Goal: Task Accomplishment & Management: Manage account settings

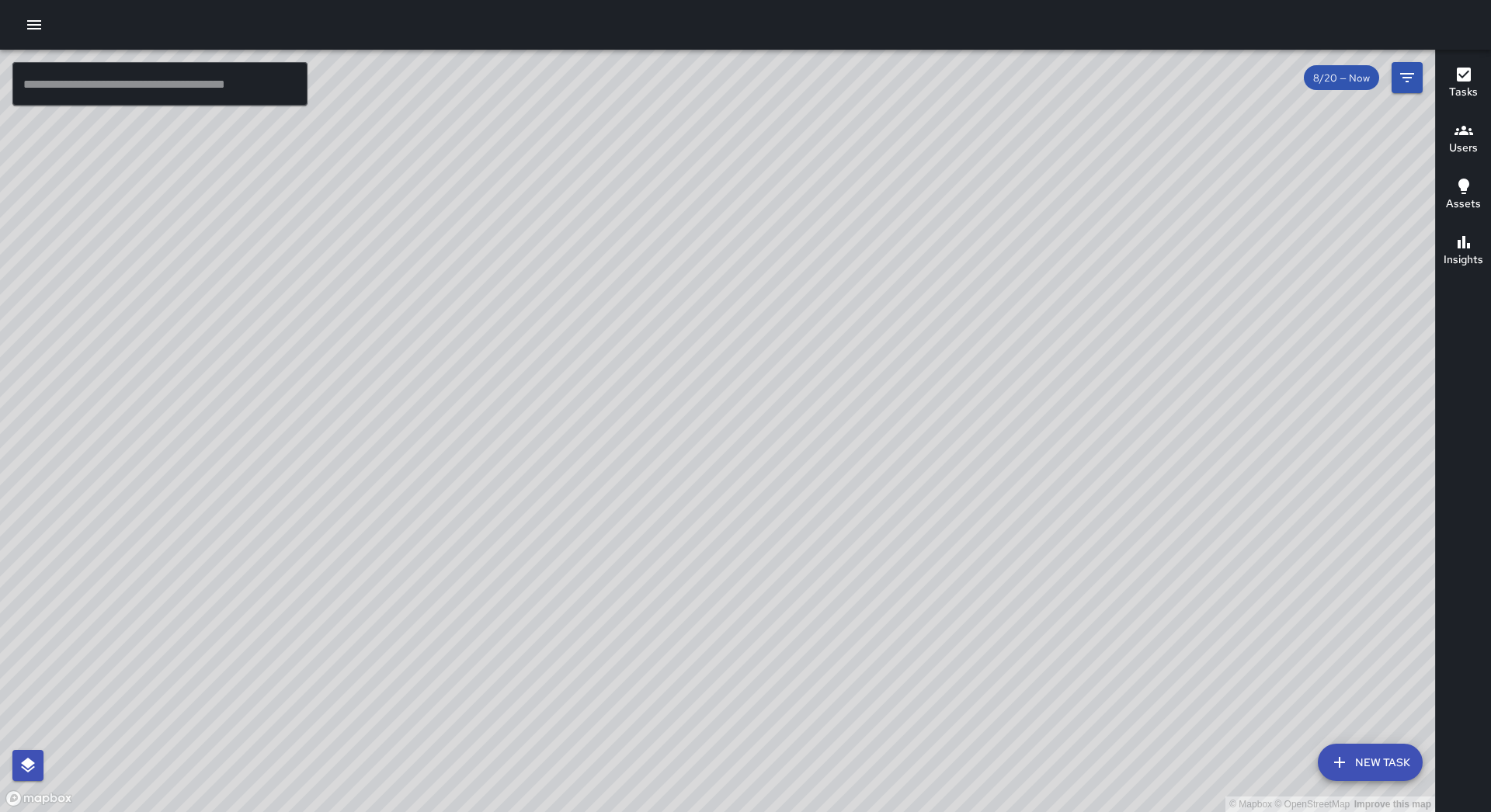
drag, startPoint x: 743, startPoint y: 346, endPoint x: 567, endPoint y: 569, distance: 284.1
click at [567, 569] on div "© Mapbox © OpenStreetMap Improve this map" at bounding box center [717, 431] width 1435 height 762
click at [33, 20] on icon "button" at bounding box center [34, 24] width 14 height 10
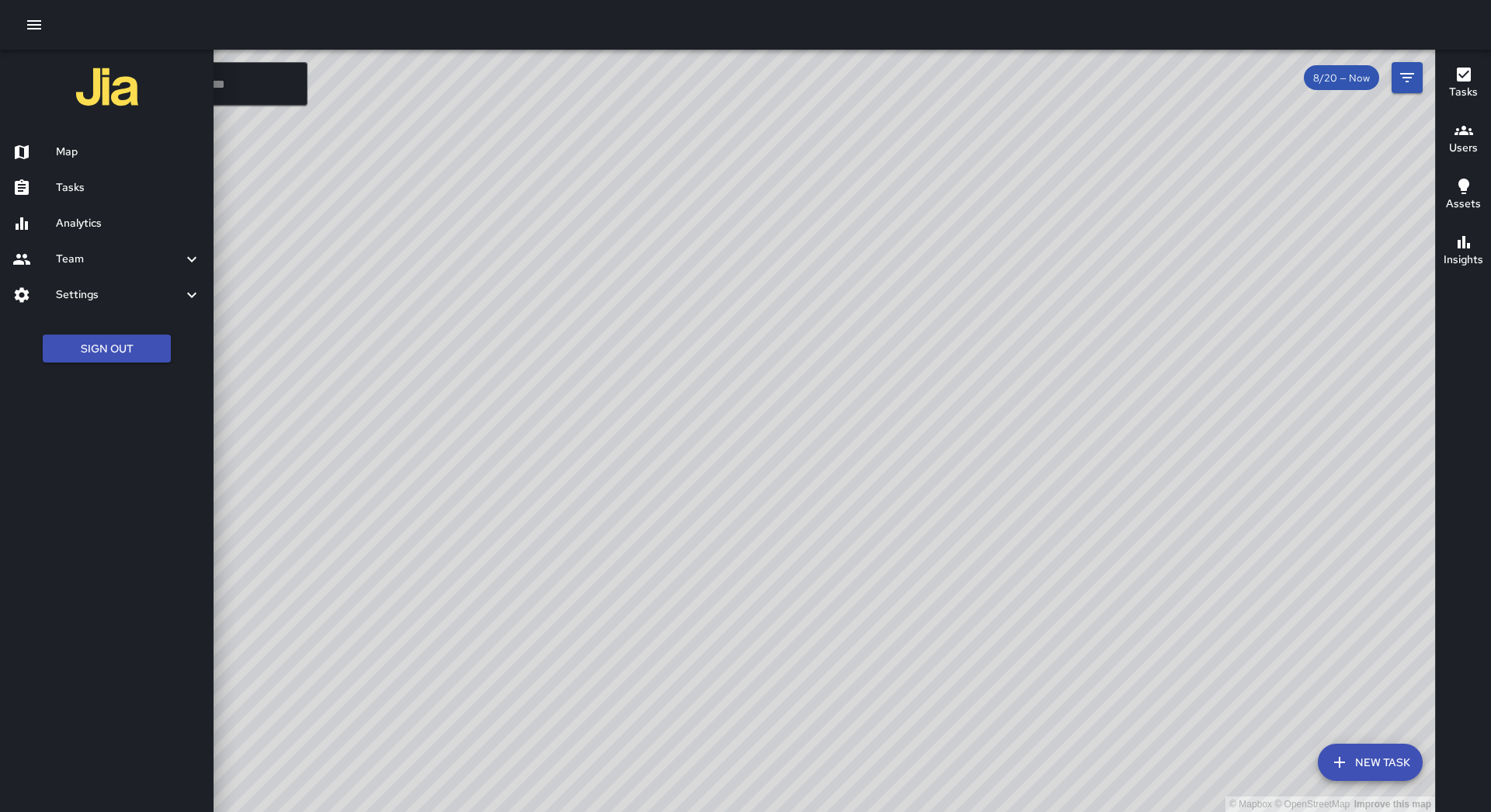
click at [90, 190] on h6 "Tasks" at bounding box center [128, 188] width 145 height 17
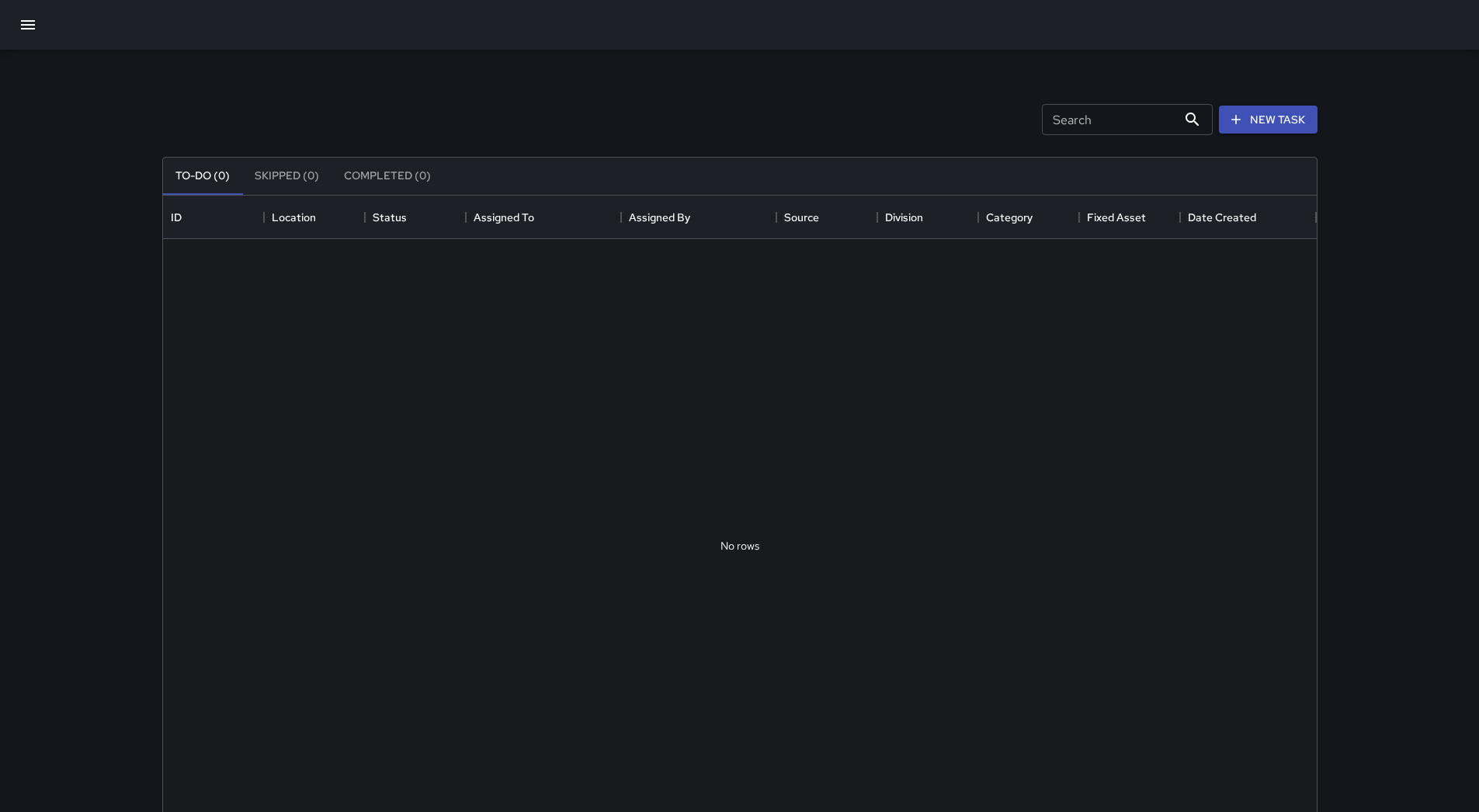
scroll to position [645, 1142]
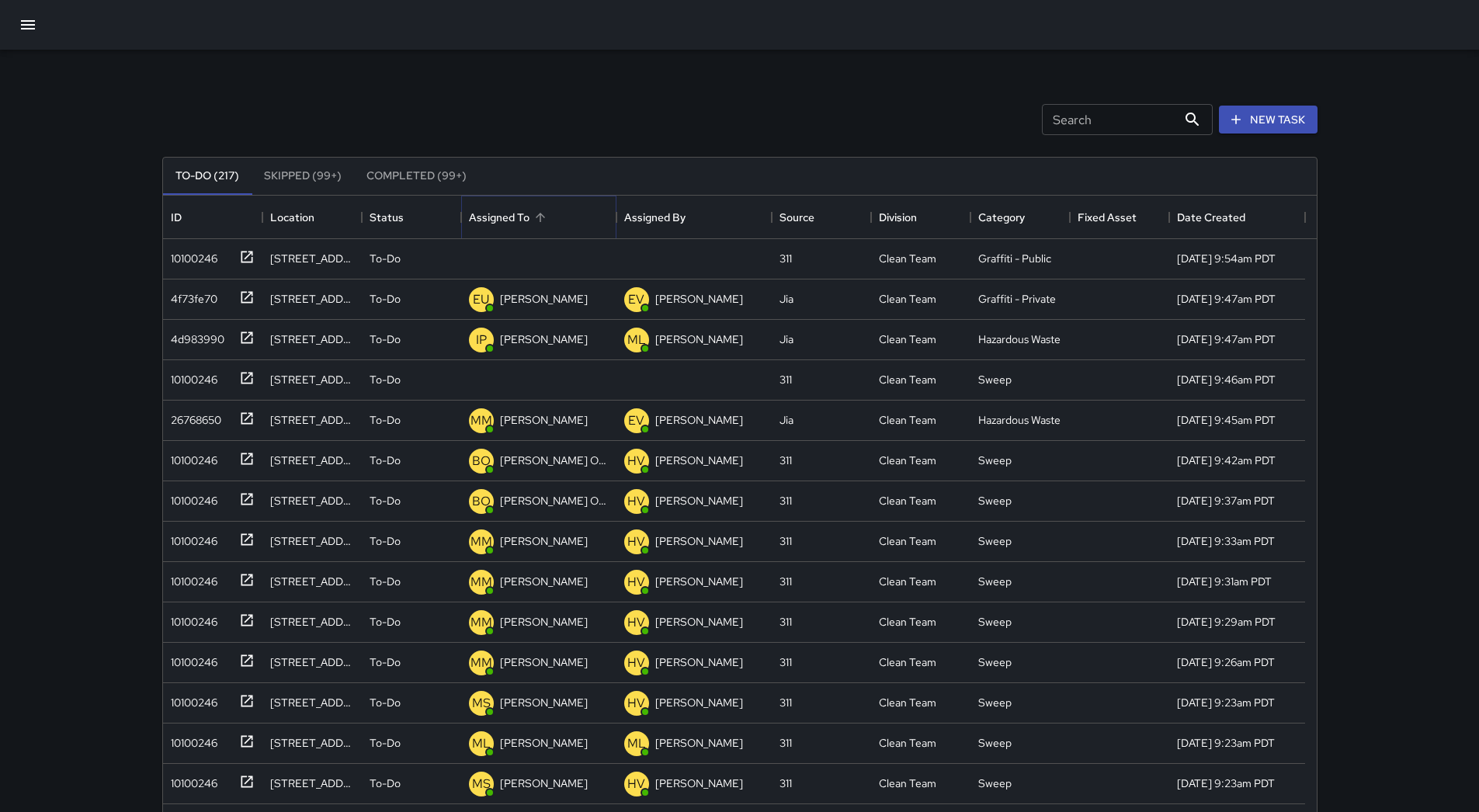
click at [538, 215] on icon "Sort" at bounding box center [540, 217] width 14 height 14
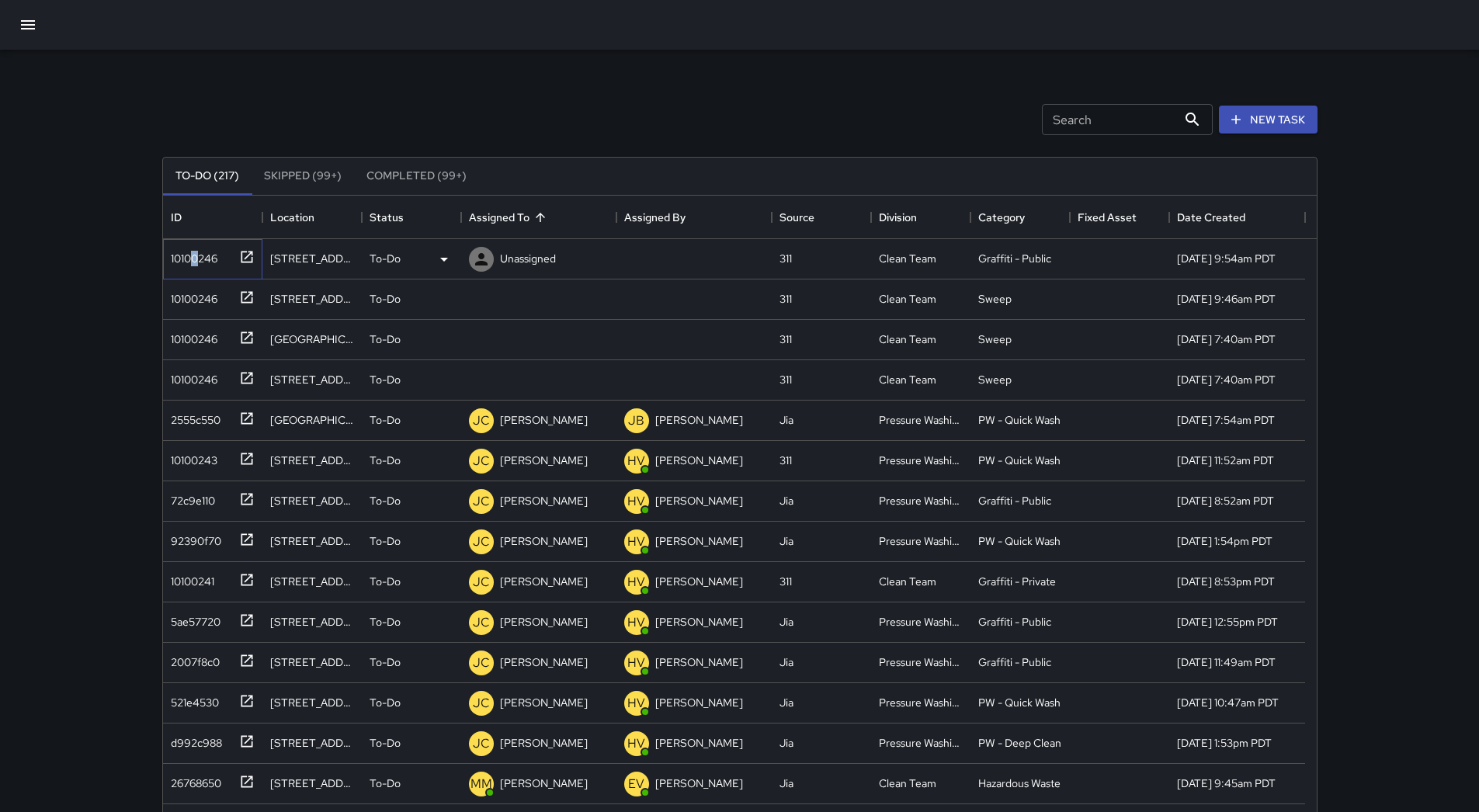
click at [197, 267] on div "10100246" at bounding box center [209, 256] width 90 height 25
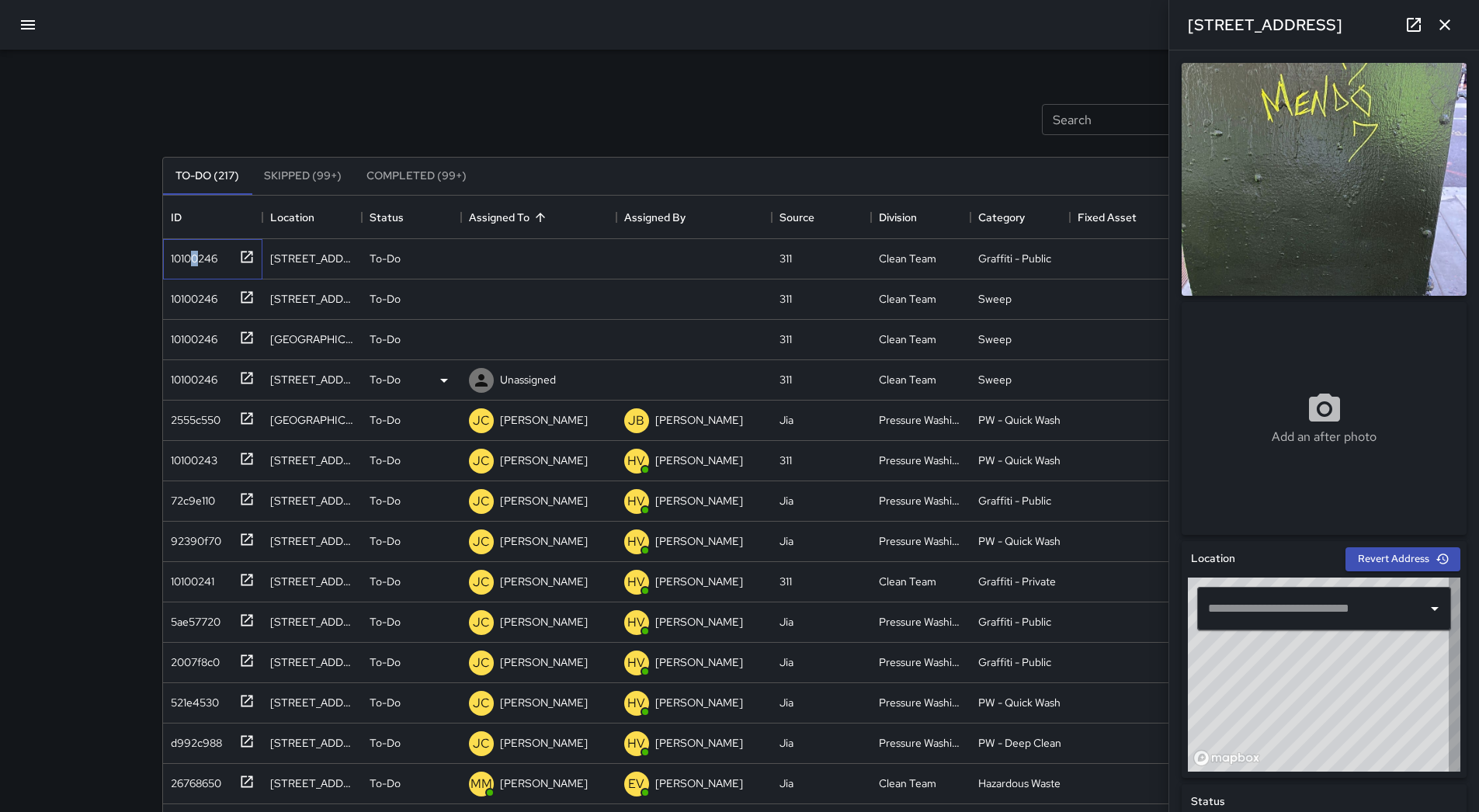
type input "**********"
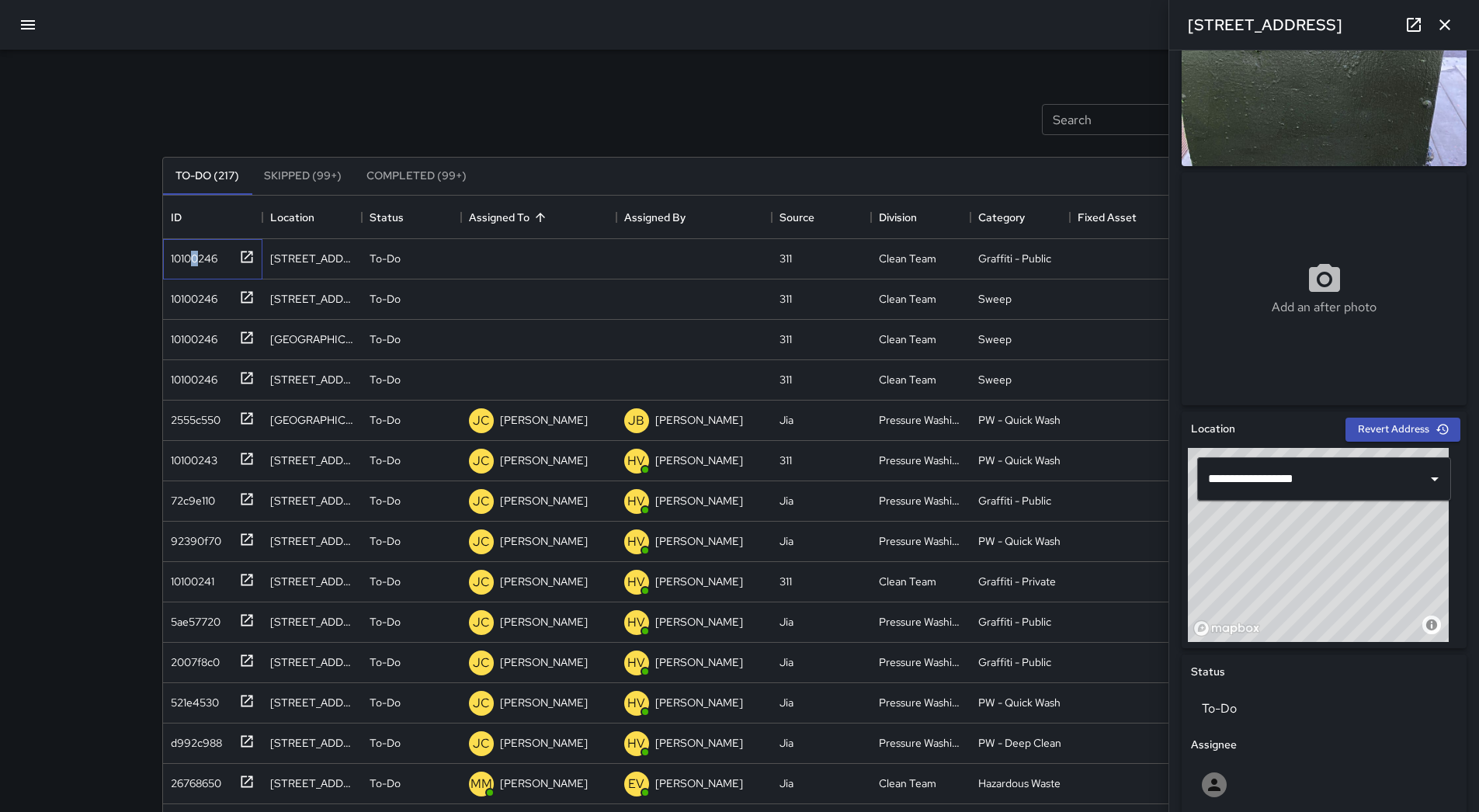
scroll to position [0, 0]
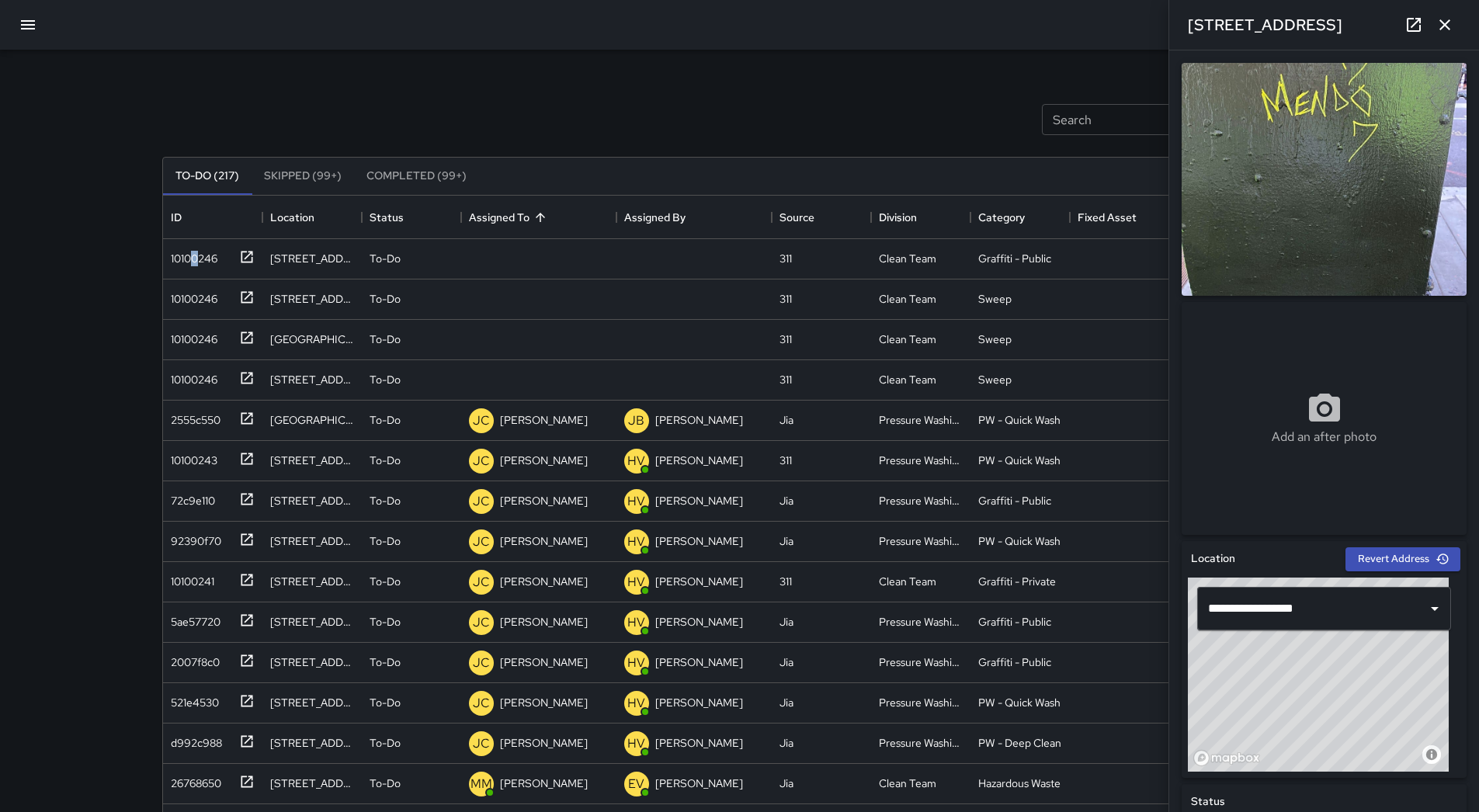
click at [33, 34] on button "button" at bounding box center [28, 24] width 38 height 38
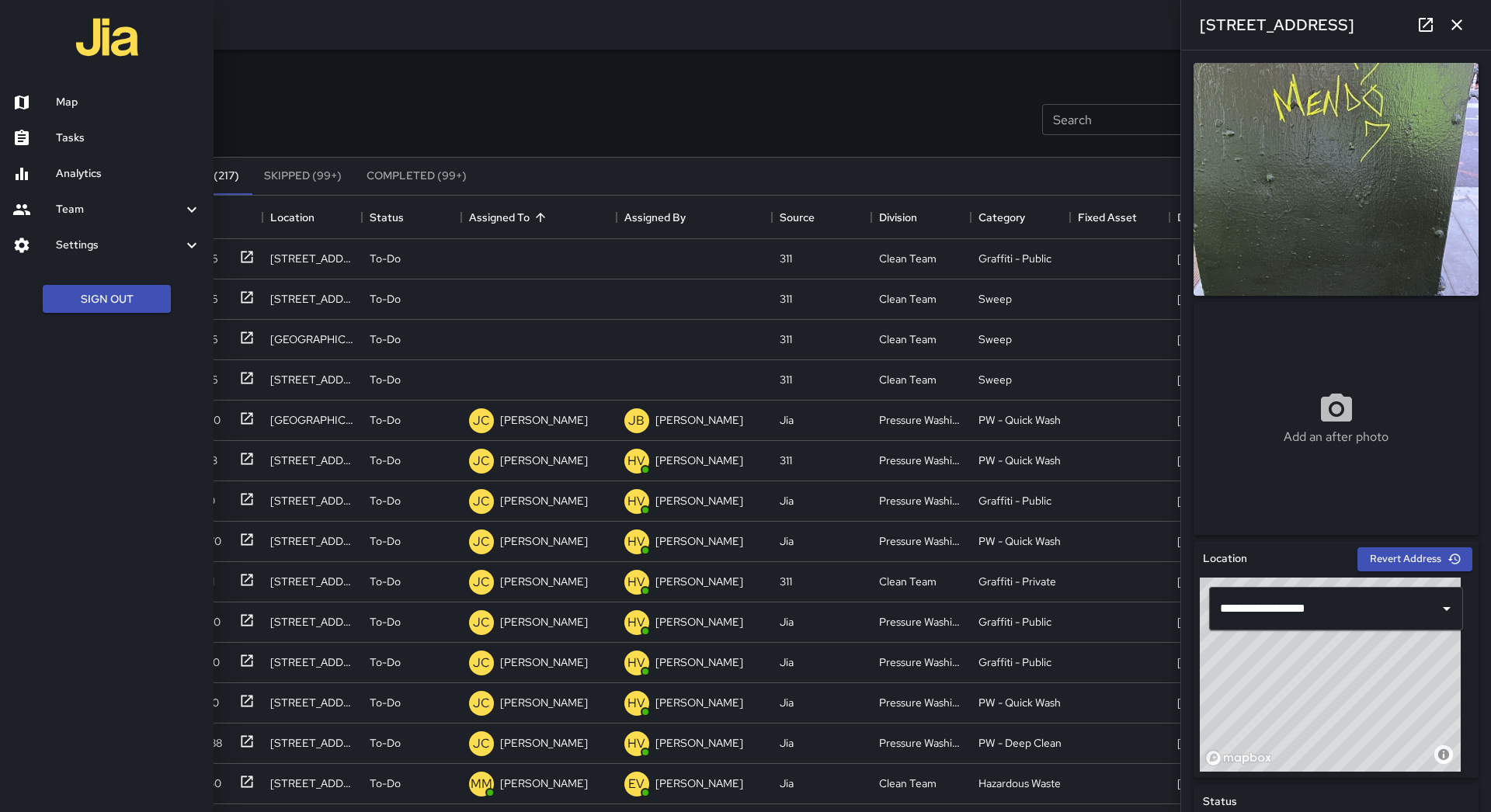
click at [384, 85] on div at bounding box center [745, 406] width 1491 height 812
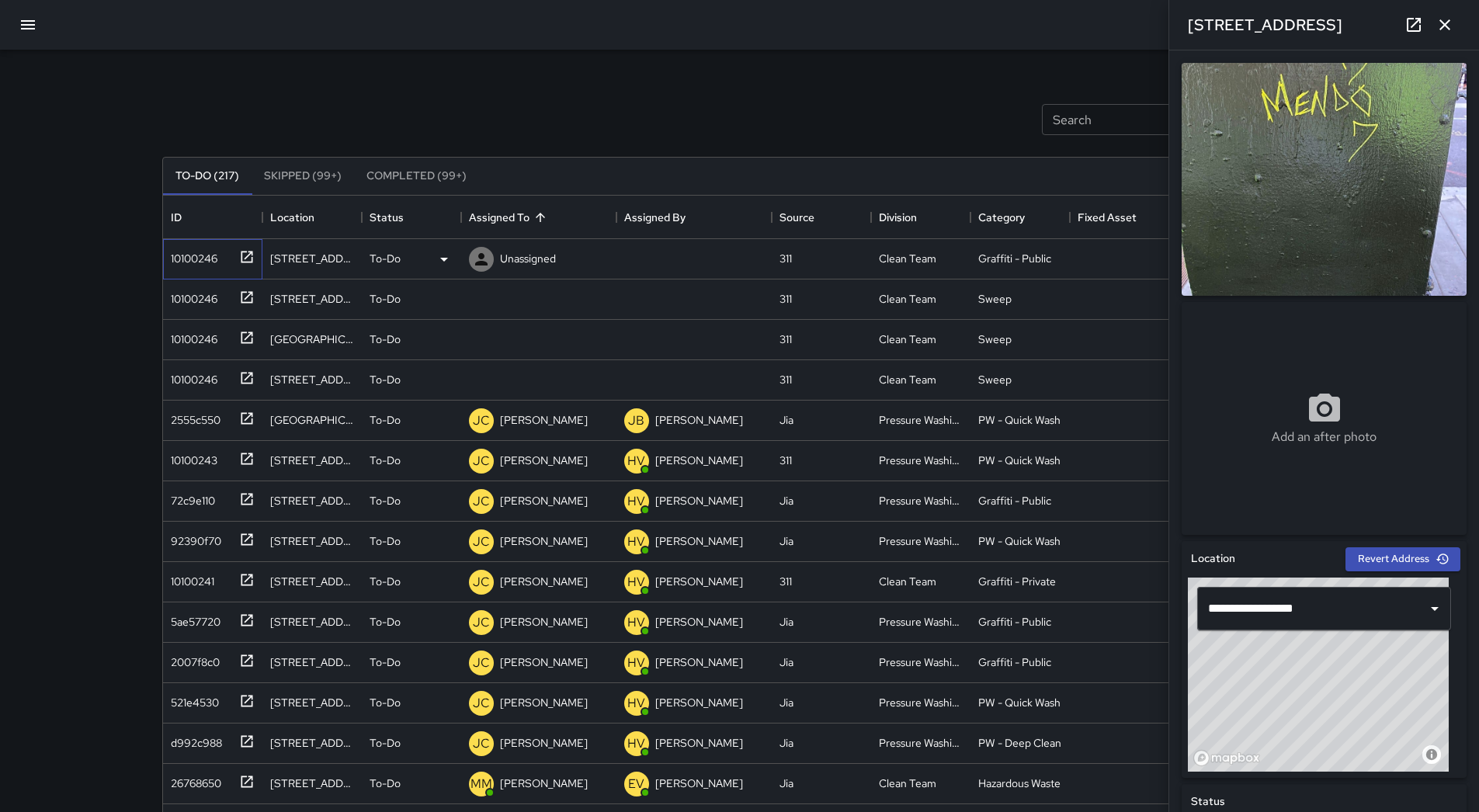
click at [194, 262] on div "10100246" at bounding box center [191, 255] width 53 height 22
click at [532, 256] on p "Unassigned" at bounding box center [528, 258] width 56 height 16
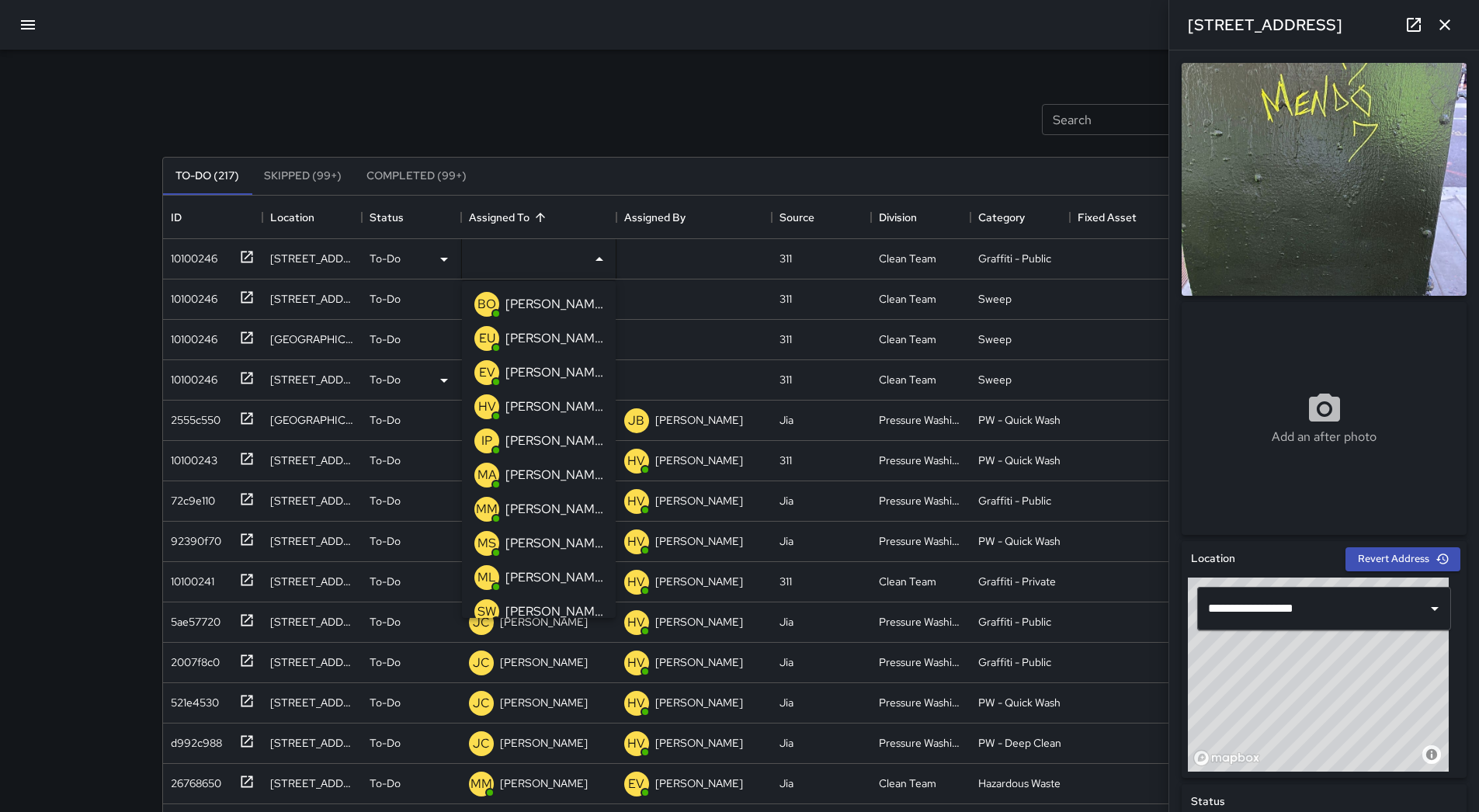
drag, startPoint x: 539, startPoint y: 345, endPoint x: 529, endPoint y: 345, distance: 10.0
click at [539, 345] on p "[PERSON_NAME]" at bounding box center [554, 338] width 98 height 18
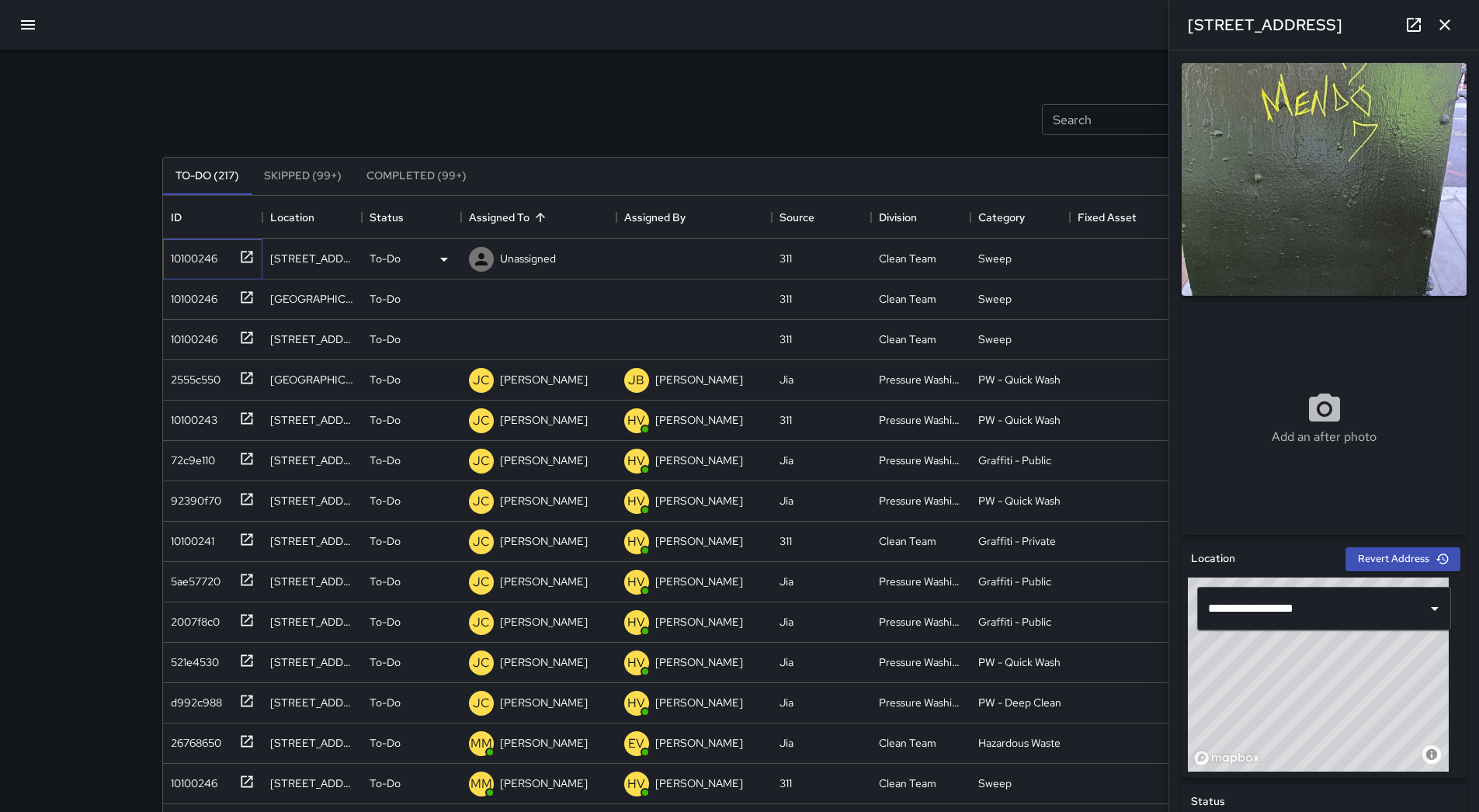
click at [209, 267] on div "10100246" at bounding box center [209, 256] width 90 height 25
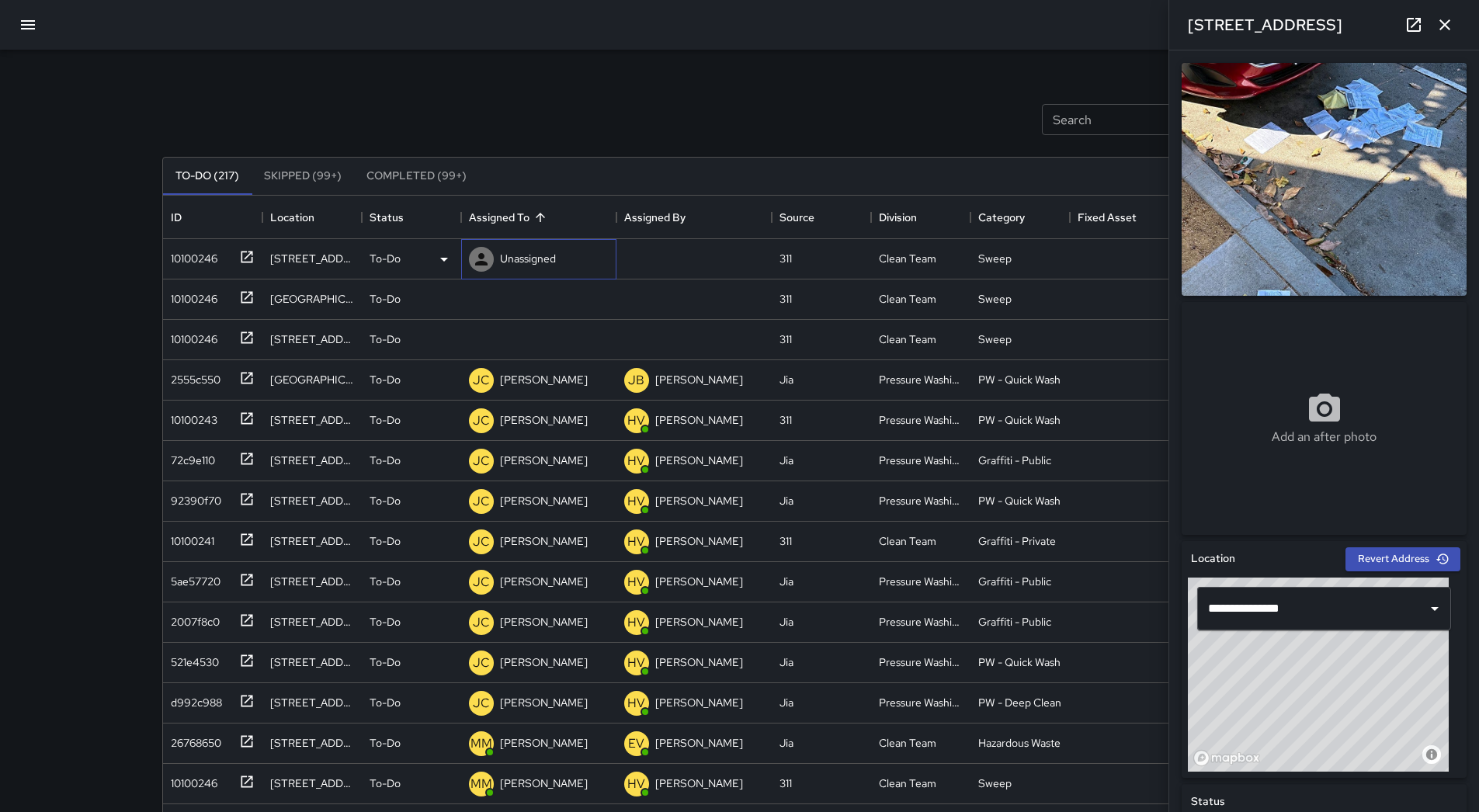
click at [553, 255] on p "Unassigned" at bounding box center [528, 258] width 56 height 16
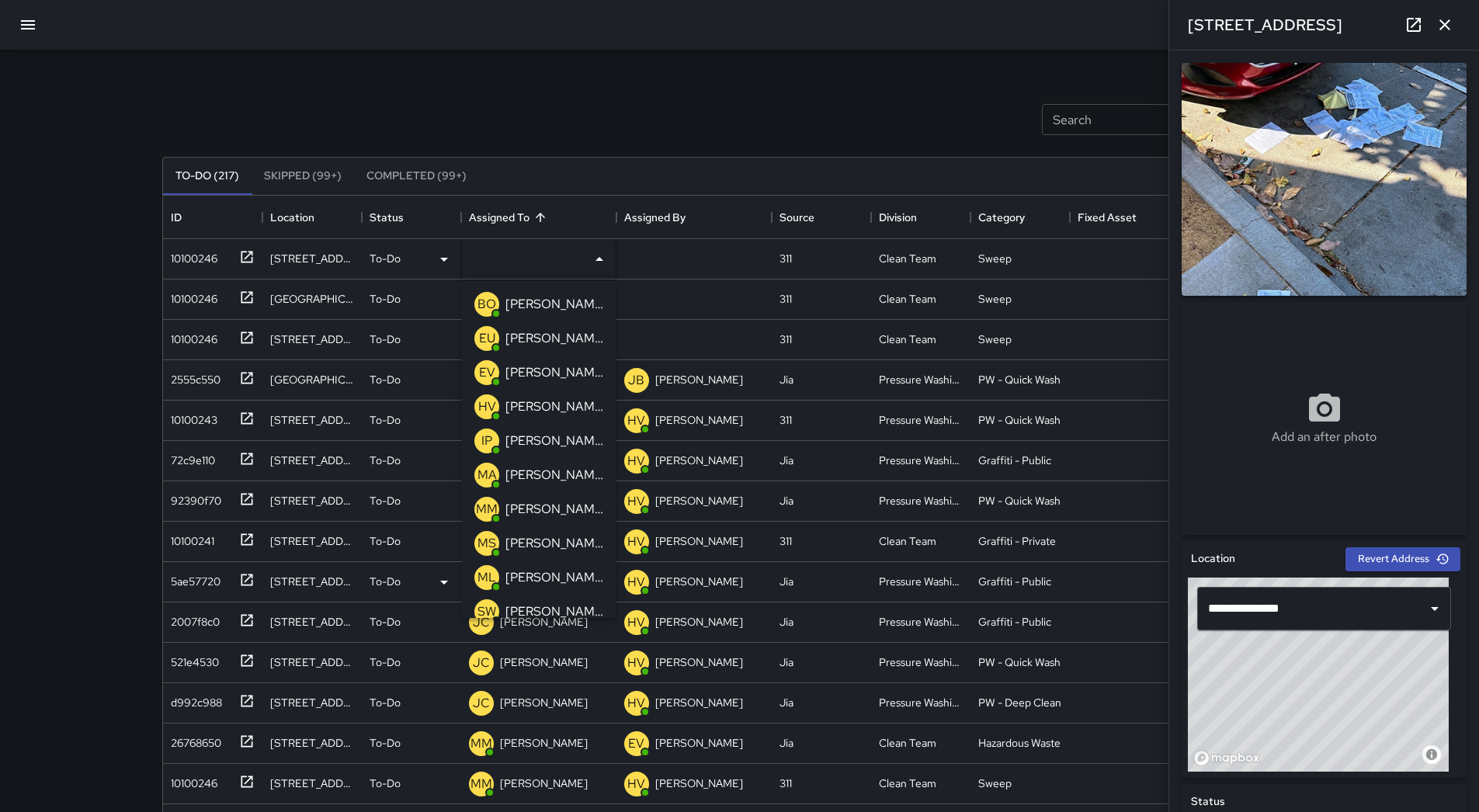
drag, startPoint x: 531, startPoint y: 539, endPoint x: 451, endPoint y: 522, distance: 81.8
click at [530, 540] on p "[PERSON_NAME]" at bounding box center [554, 542] width 98 height 18
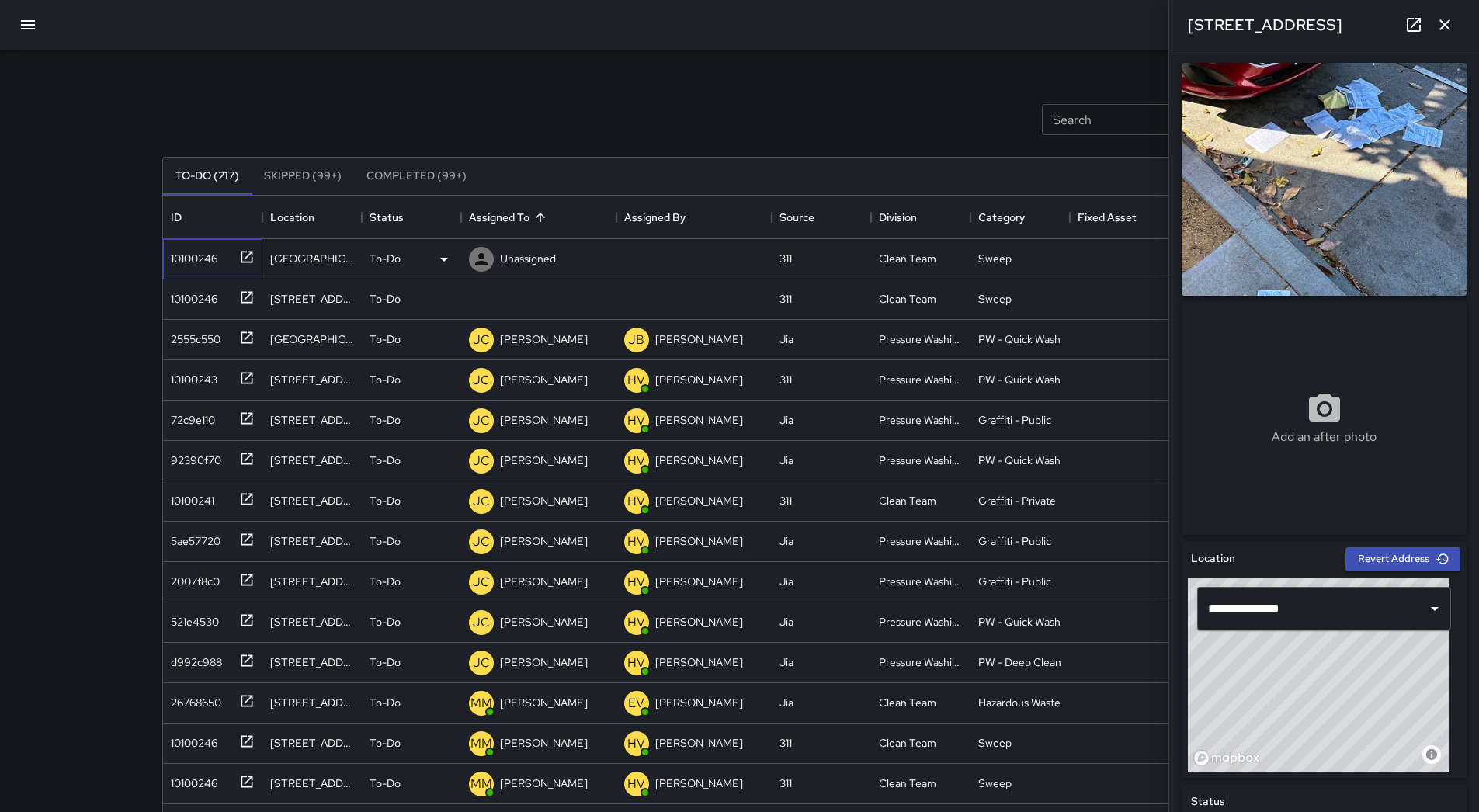
click at [194, 250] on div "10100246" at bounding box center [191, 255] width 53 height 22
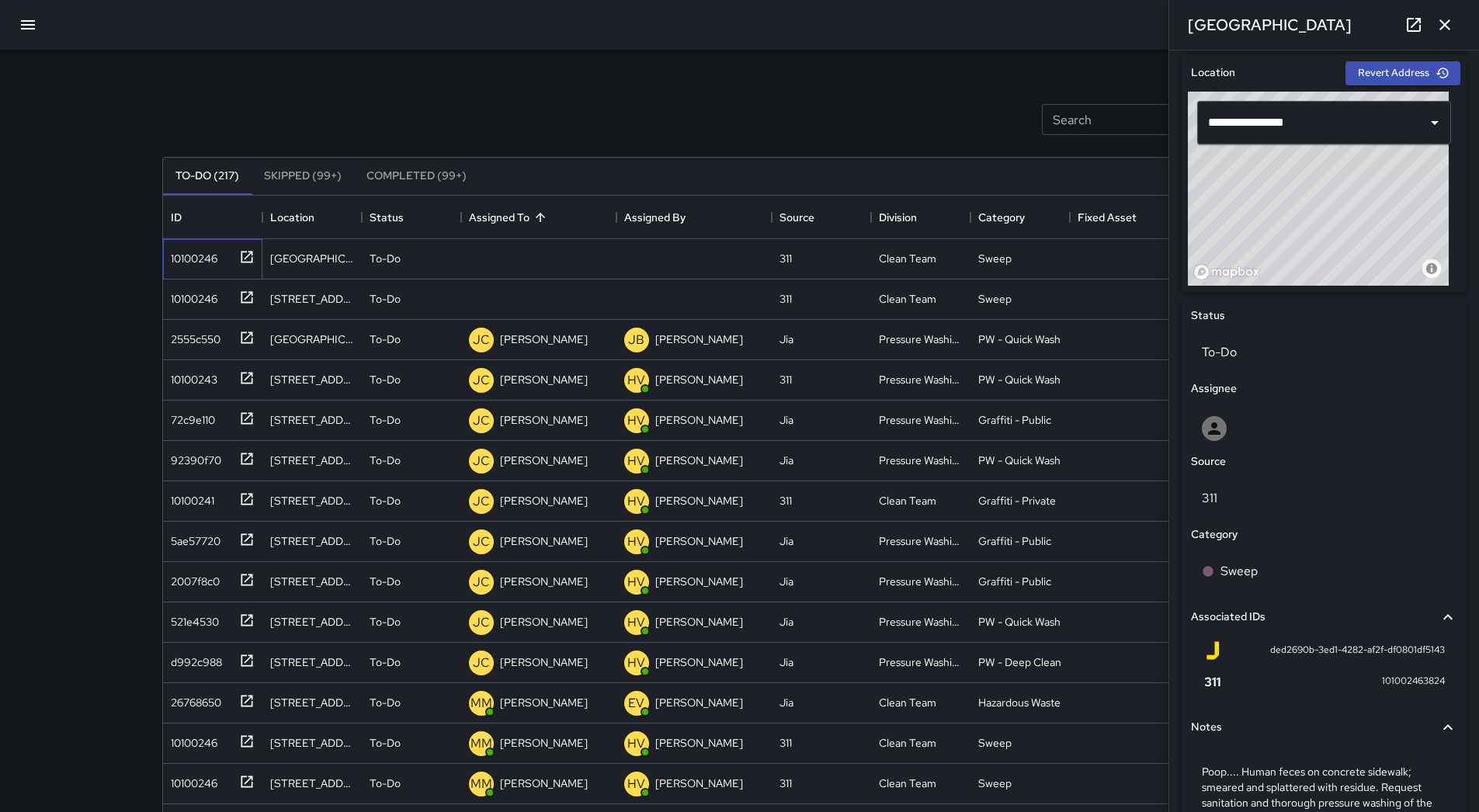
scroll to position [581, 0]
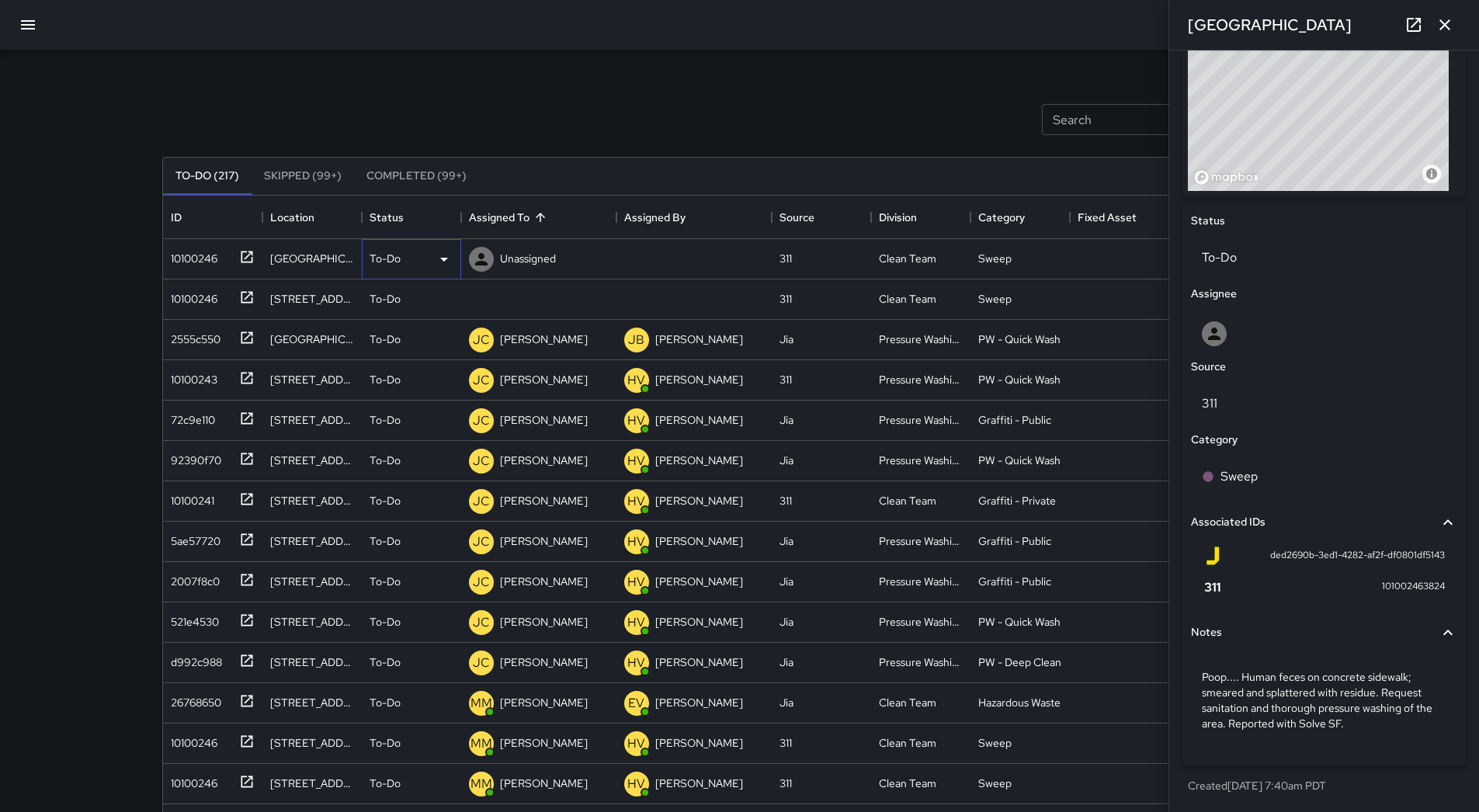
click at [453, 257] on icon at bounding box center [443, 259] width 18 height 18
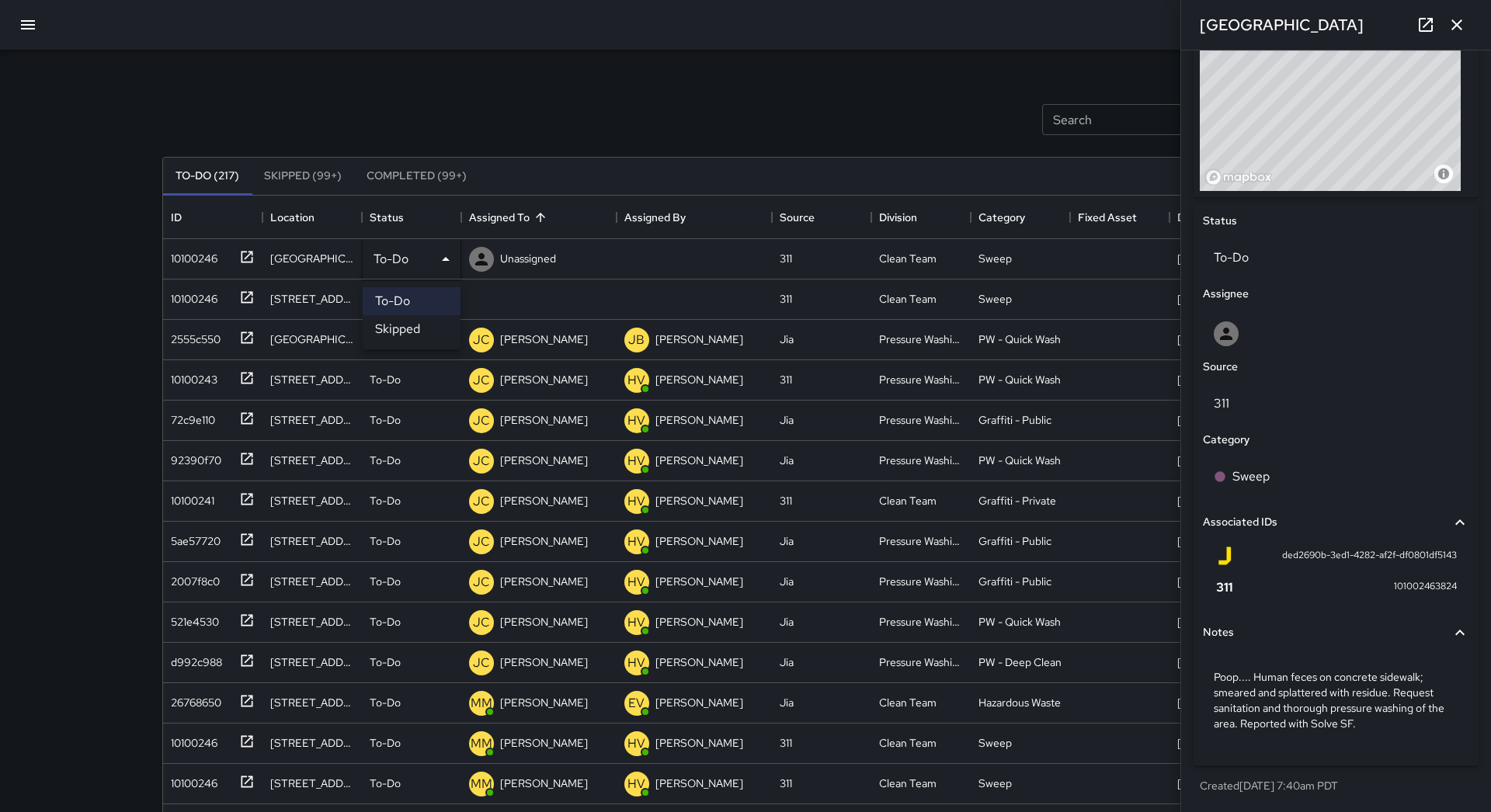
click at [415, 327] on li "Skipped" at bounding box center [412, 329] width 98 height 28
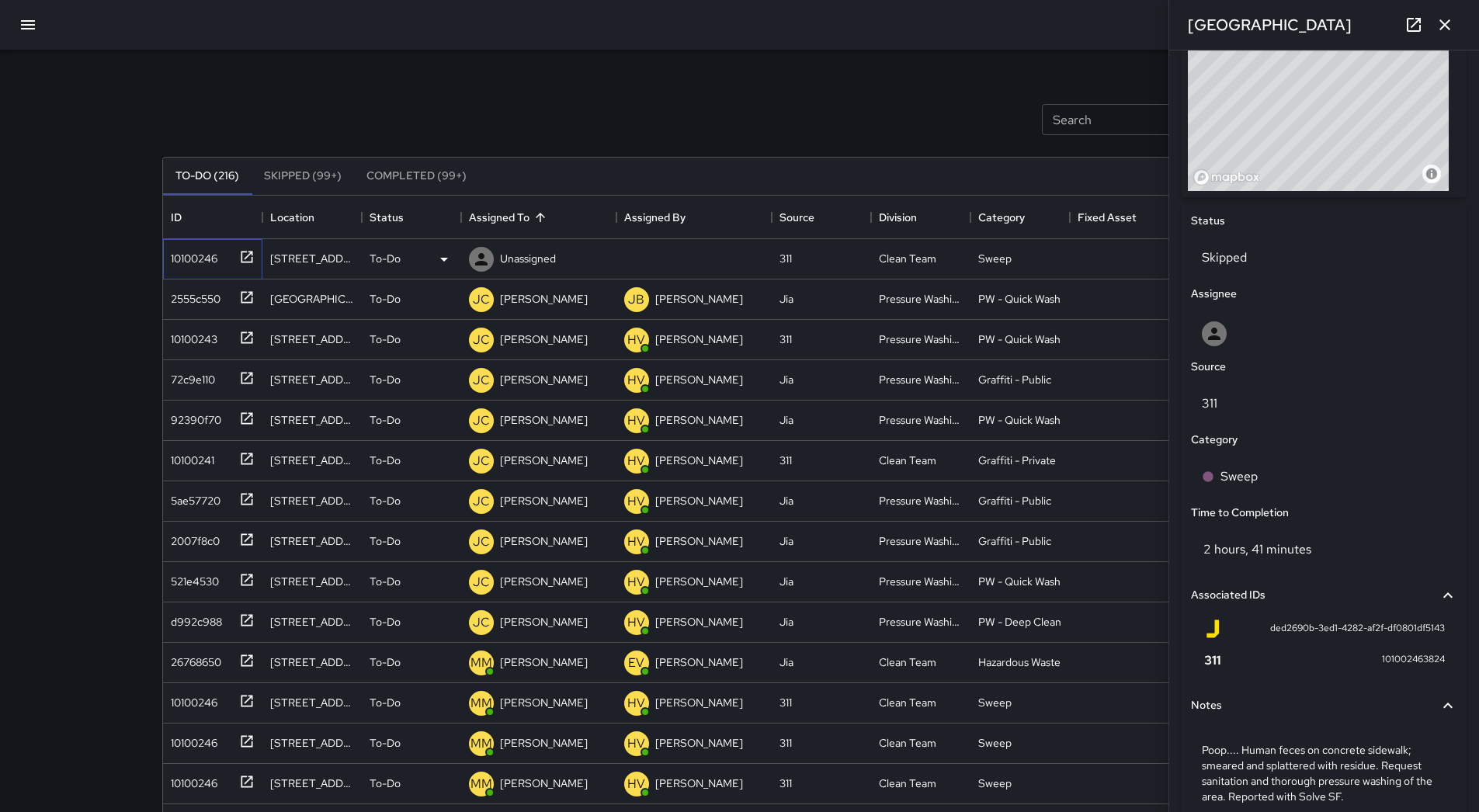
click at [222, 253] on div "10100246" at bounding box center [209, 256] width 90 height 25
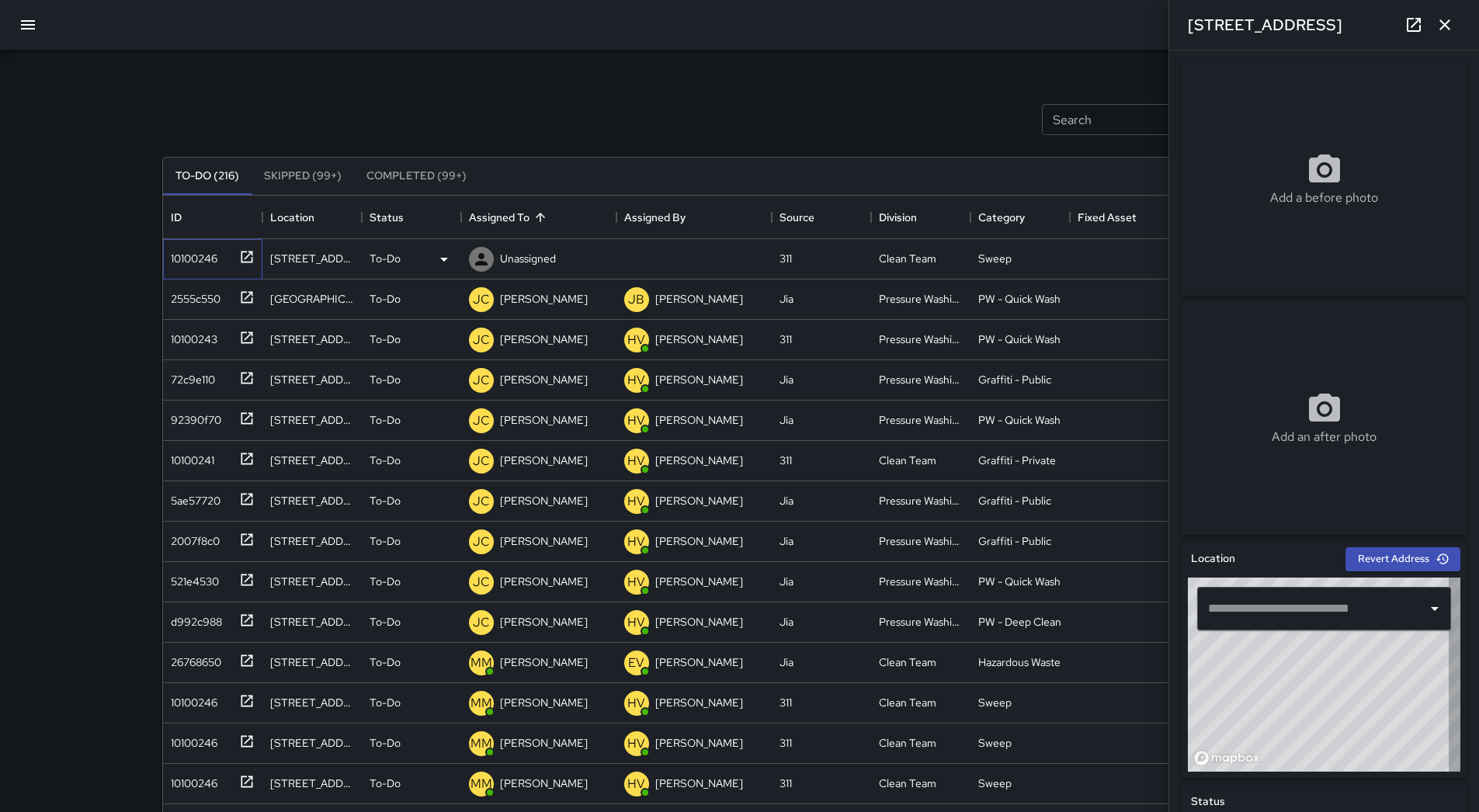
type input "**********"
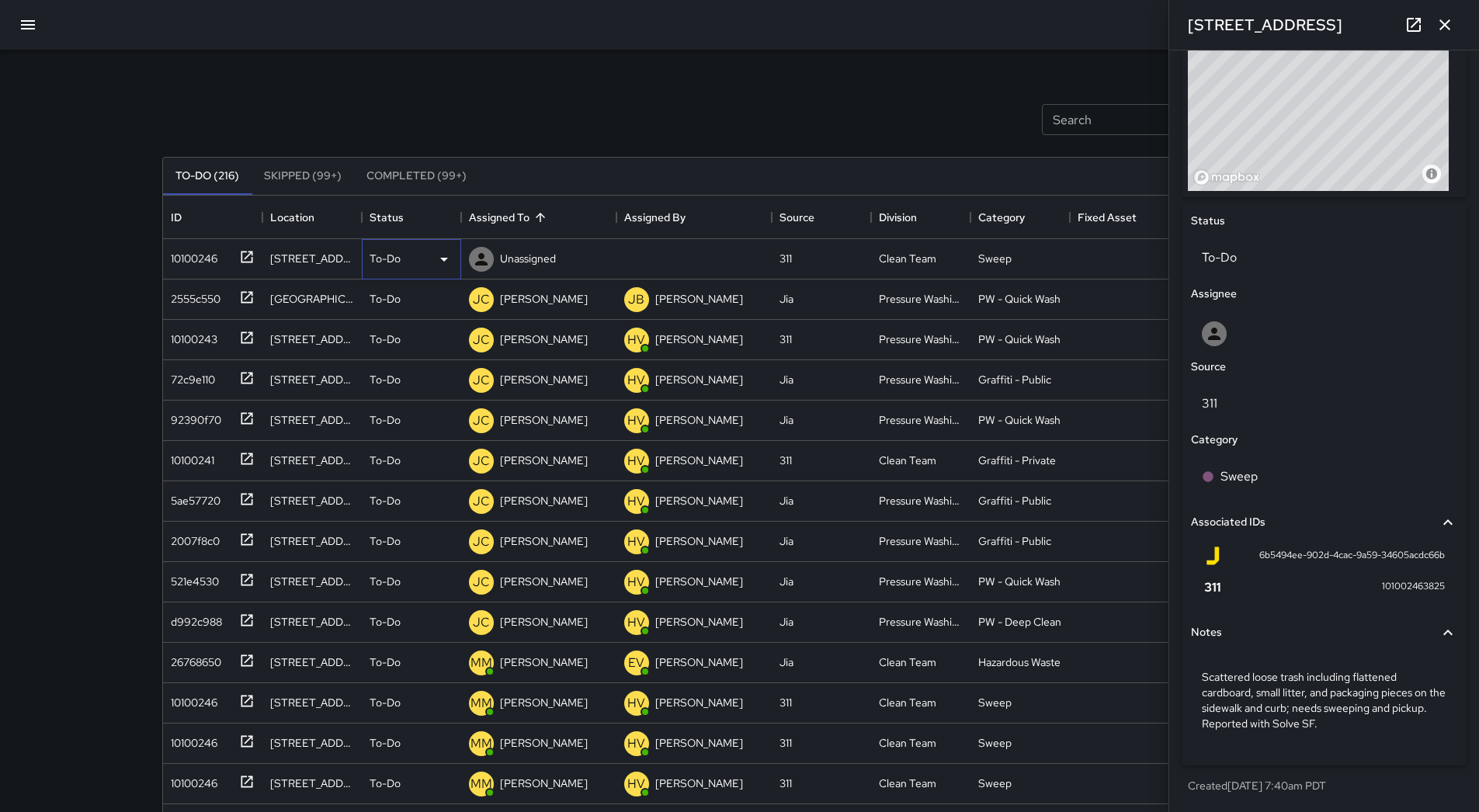
click at [434, 253] on div "To-Do" at bounding box center [412, 259] width 84 height 18
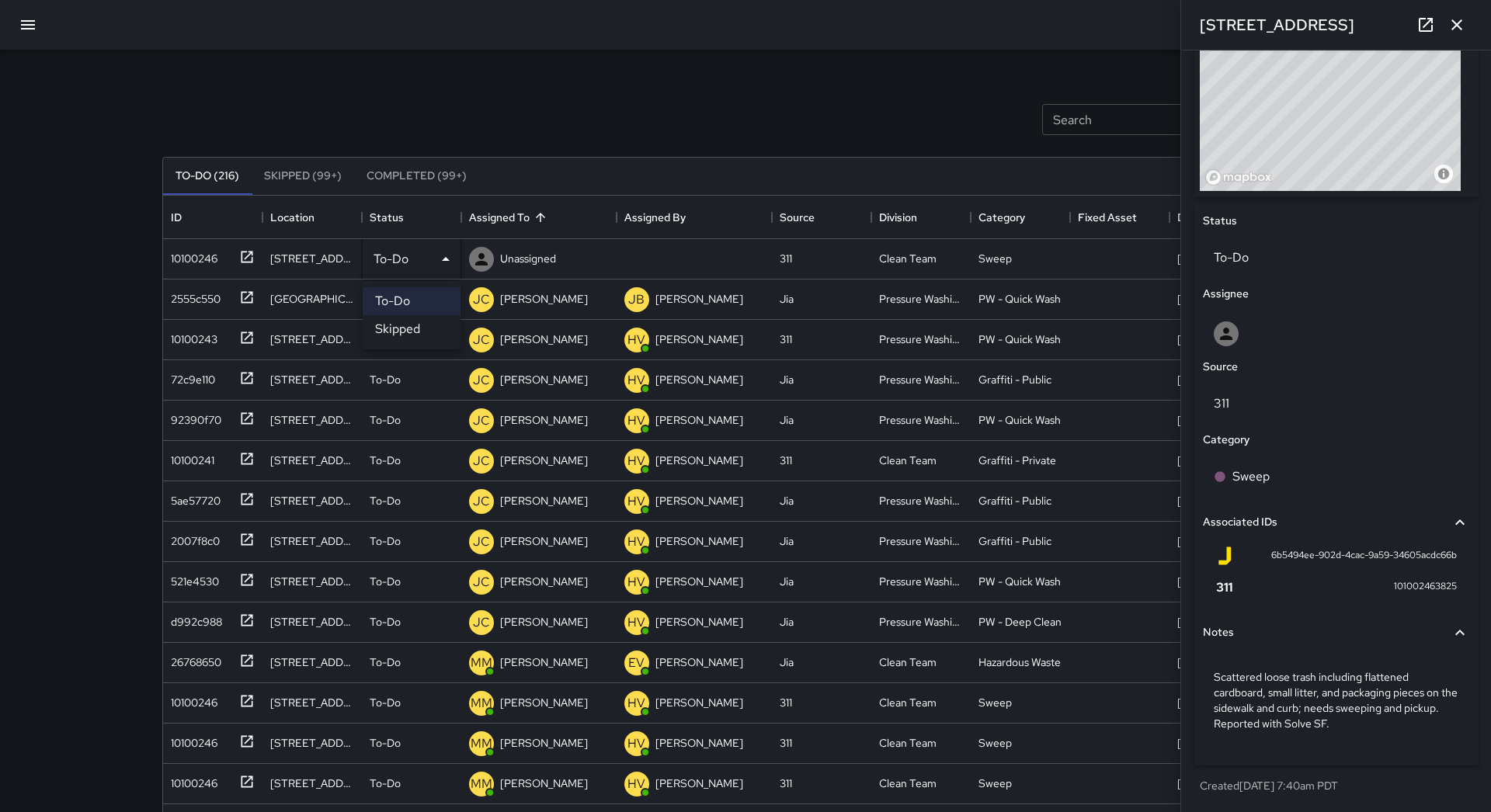
click at [426, 329] on li "Skipped" at bounding box center [412, 329] width 98 height 28
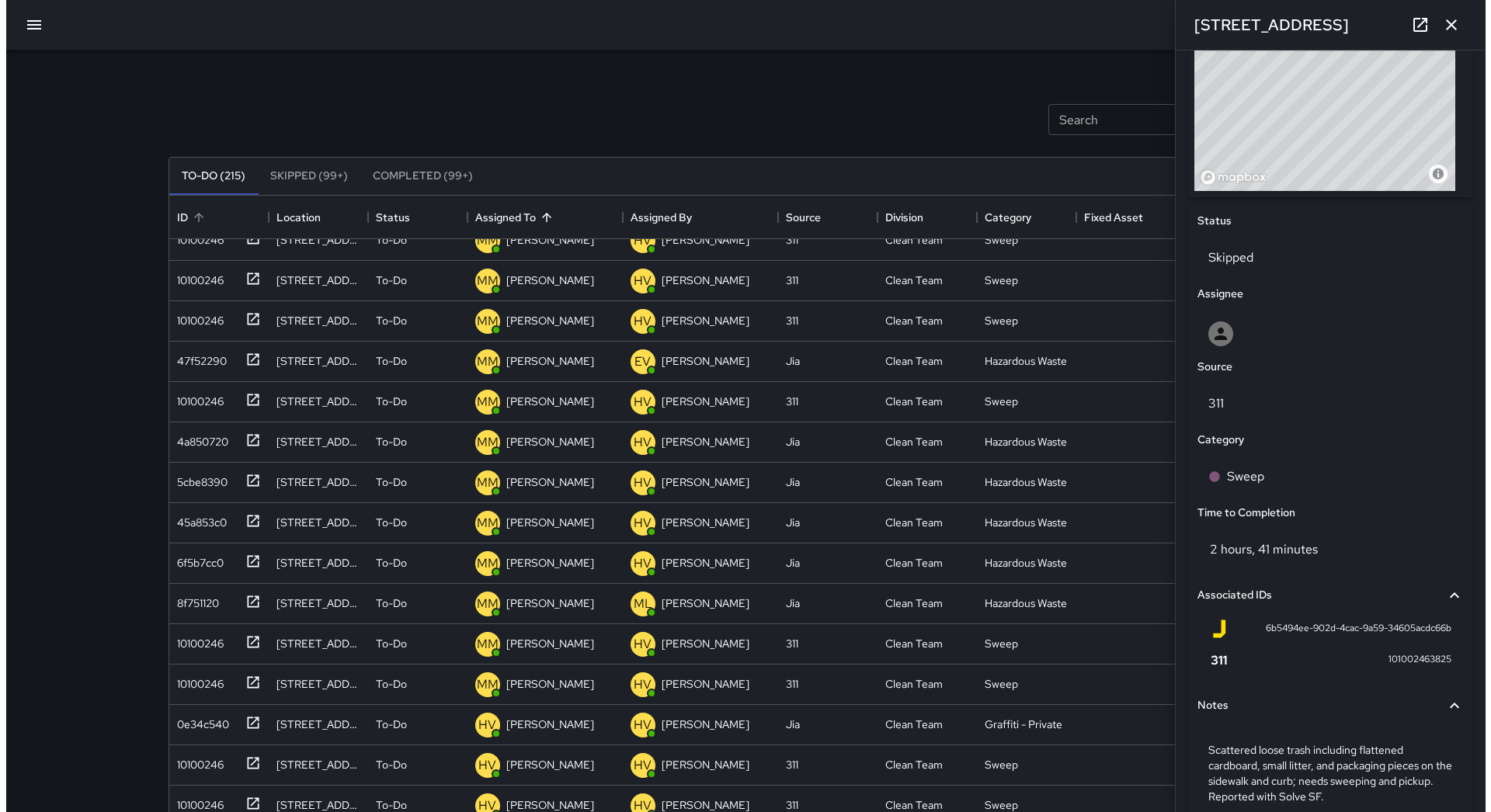
scroll to position [0, 0]
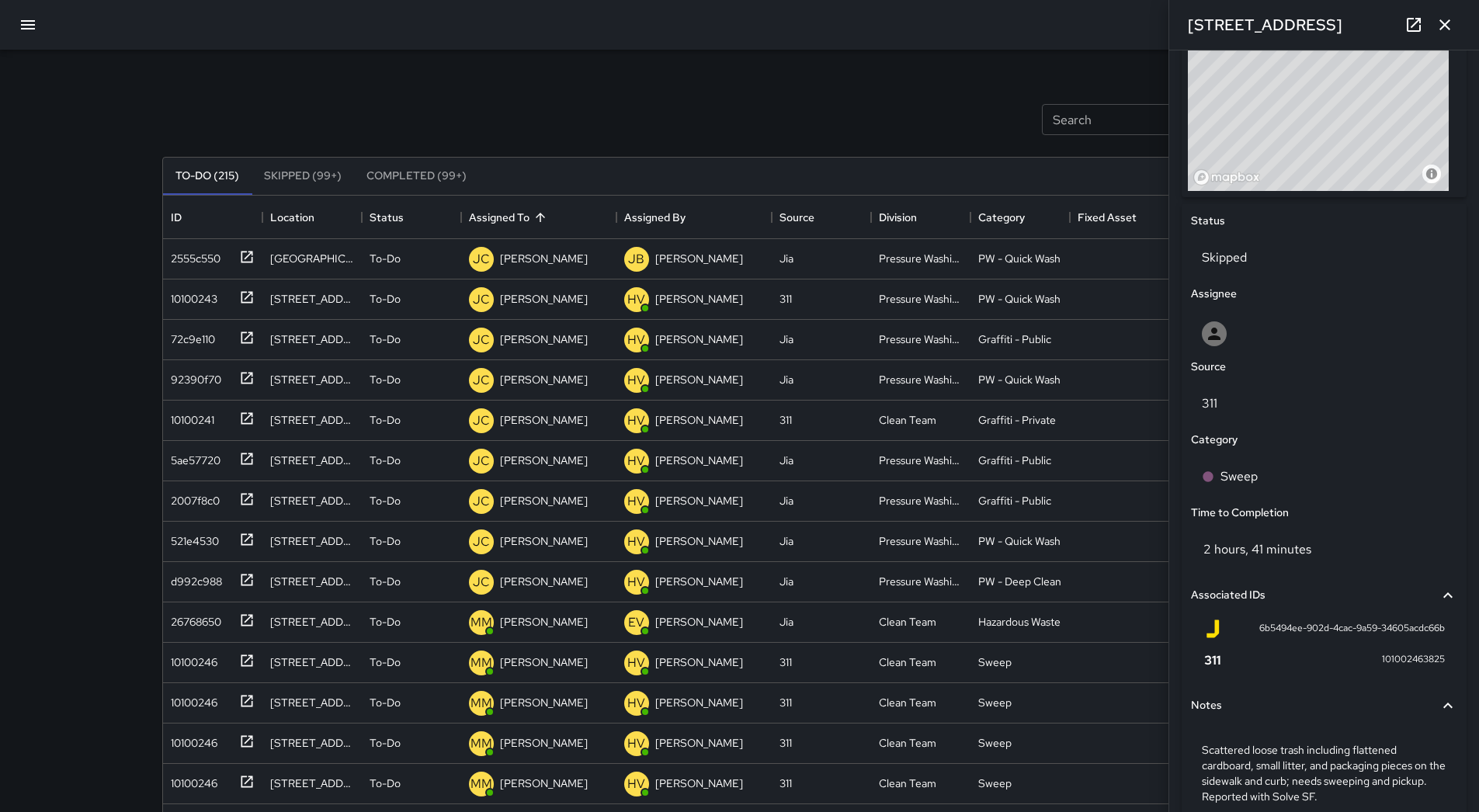
click at [29, 24] on icon "button" at bounding box center [28, 24] width 14 height 10
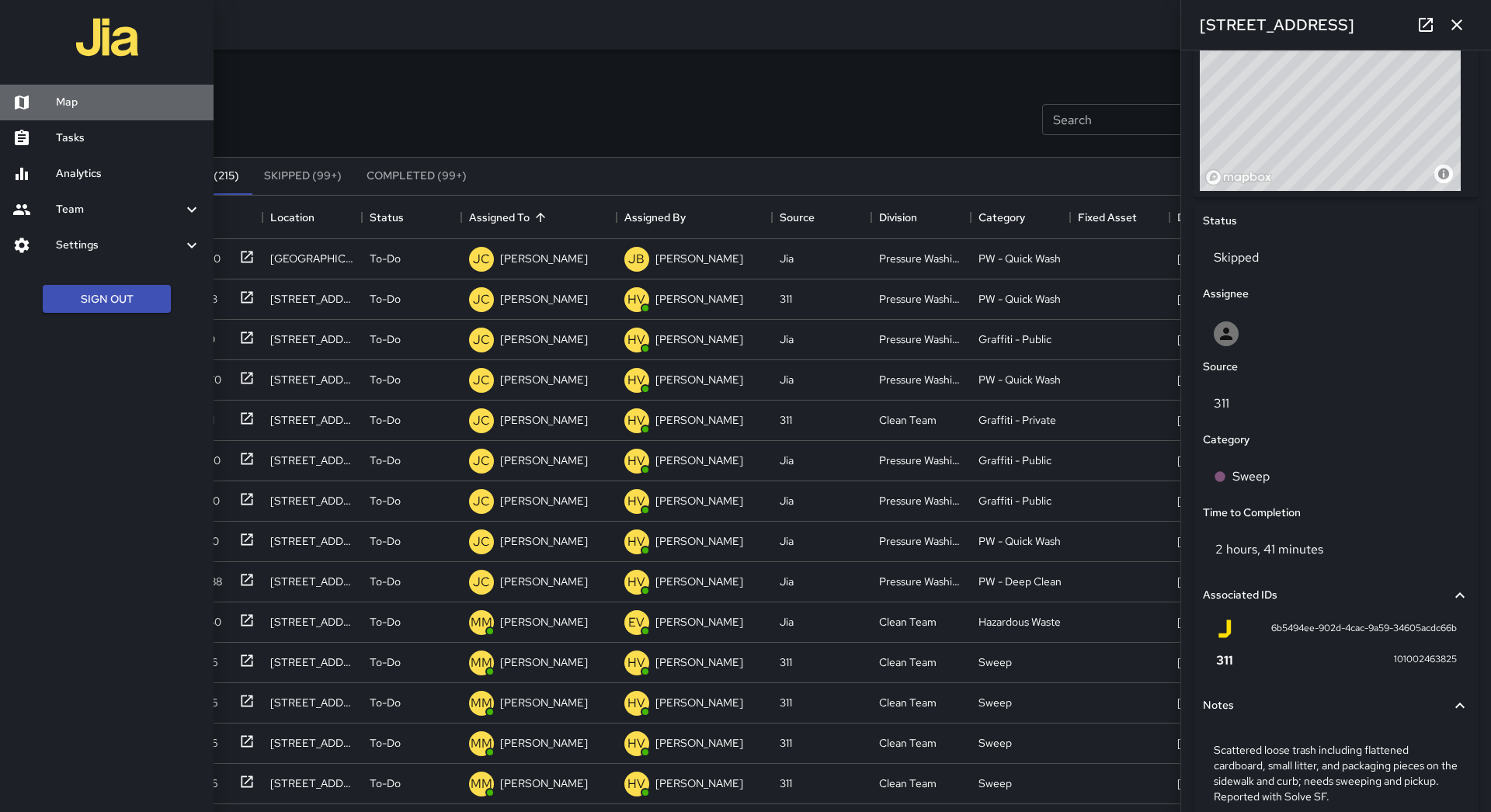
click at [64, 115] on link "Map" at bounding box center [106, 102] width 214 height 36
